Goal: Find specific page/section: Find specific page/section

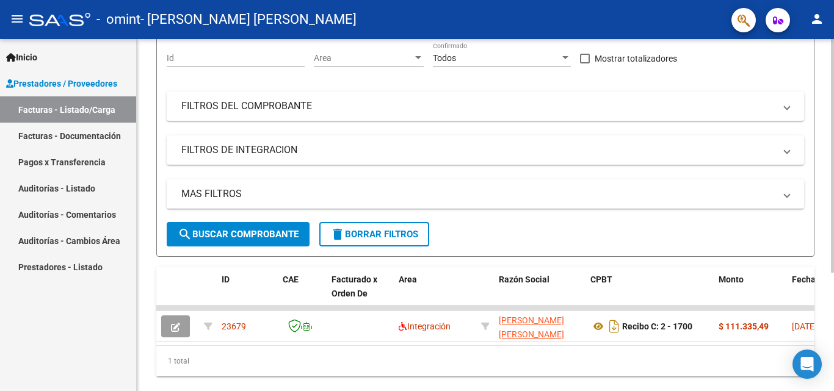
scroll to position [161, 0]
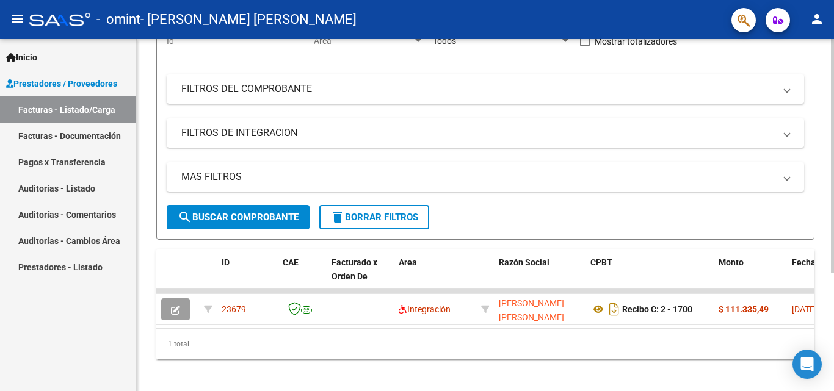
click at [833, 242] on div at bounding box center [832, 269] width 3 height 234
click at [79, 131] on link "Facturas - Documentación" at bounding box center [68, 136] width 136 height 26
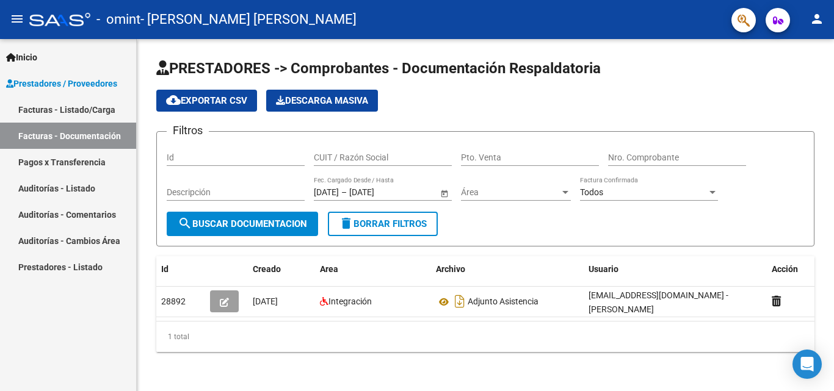
click at [79, 131] on link "Facturas - Documentación" at bounding box center [68, 136] width 136 height 26
click at [56, 160] on link "Pagos x Transferencia" at bounding box center [68, 162] width 136 height 26
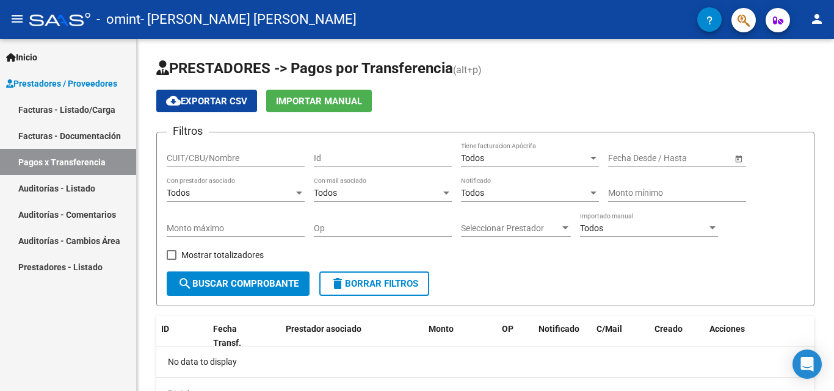
click at [61, 105] on link "Facturas - Listado/Carga" at bounding box center [68, 109] width 136 height 26
